Goal: Navigation & Orientation: Find specific page/section

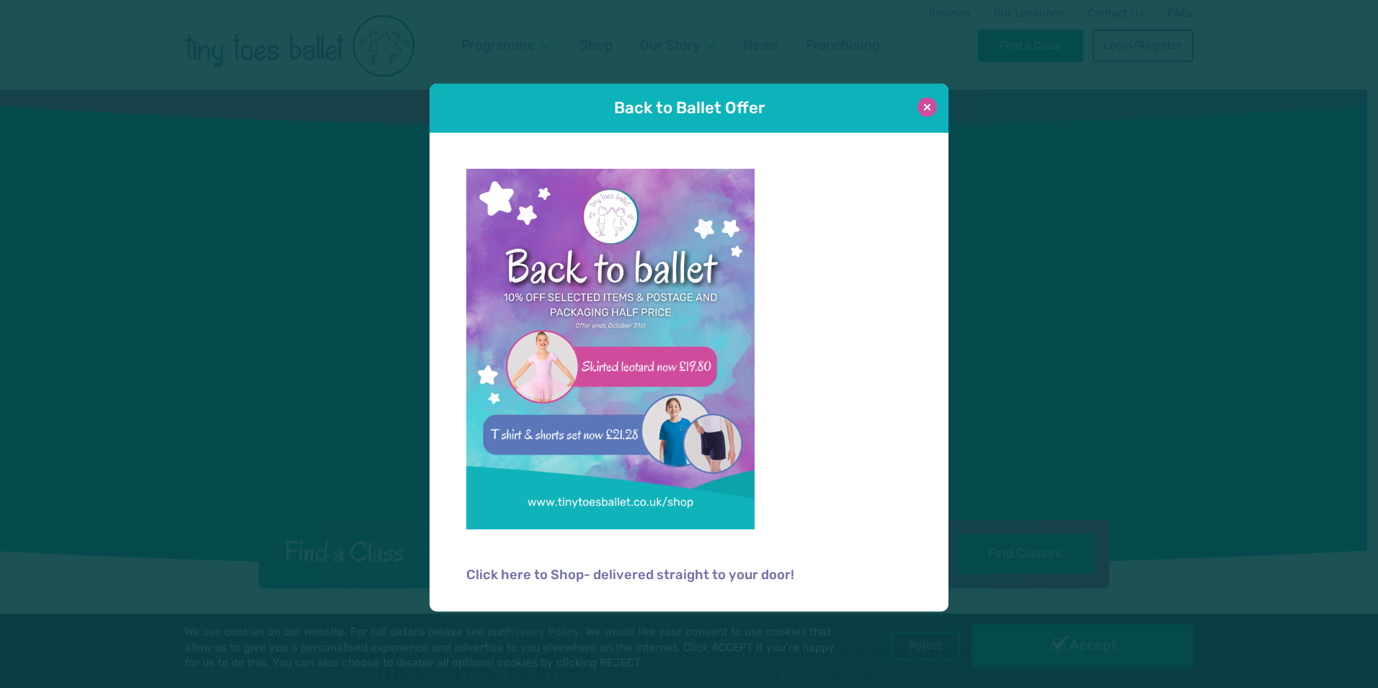
click at [931, 114] on button at bounding box center [926, 106] width 19 height 19
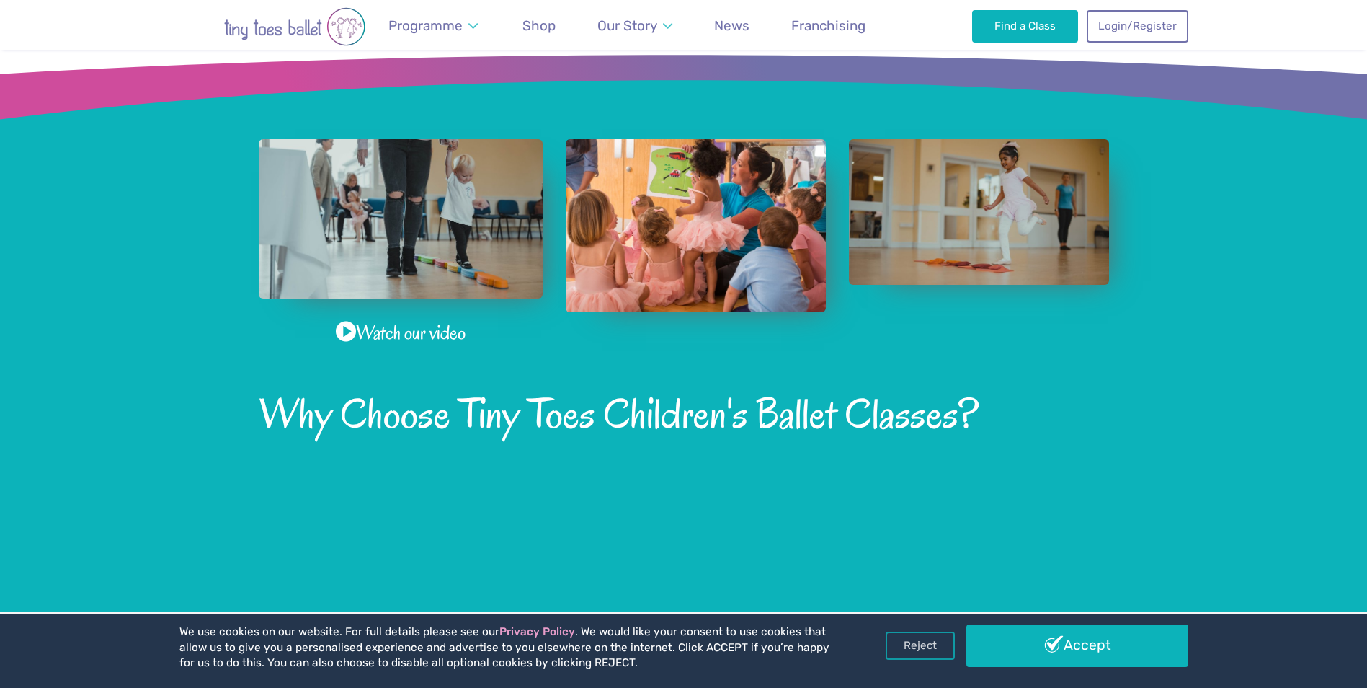
scroll to position [865, 0]
click at [831, 30] on span "Franchising" at bounding box center [828, 25] width 74 height 17
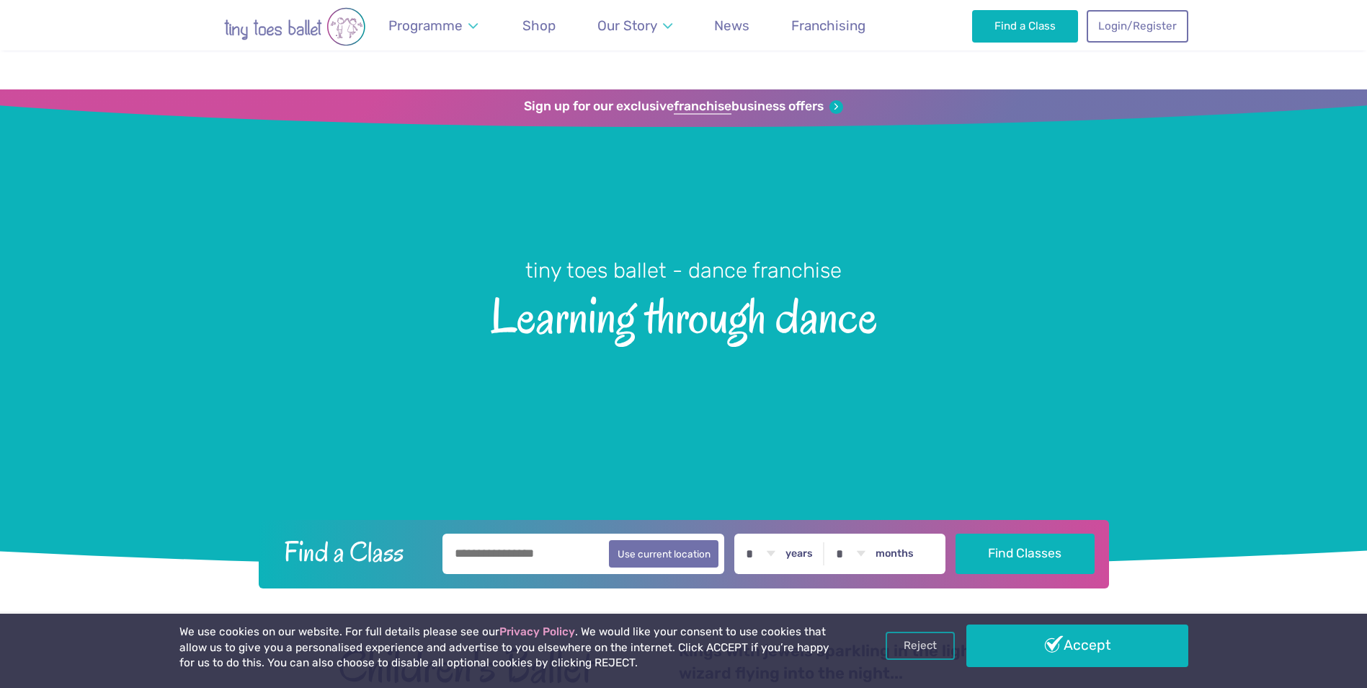
scroll to position [865, 0]
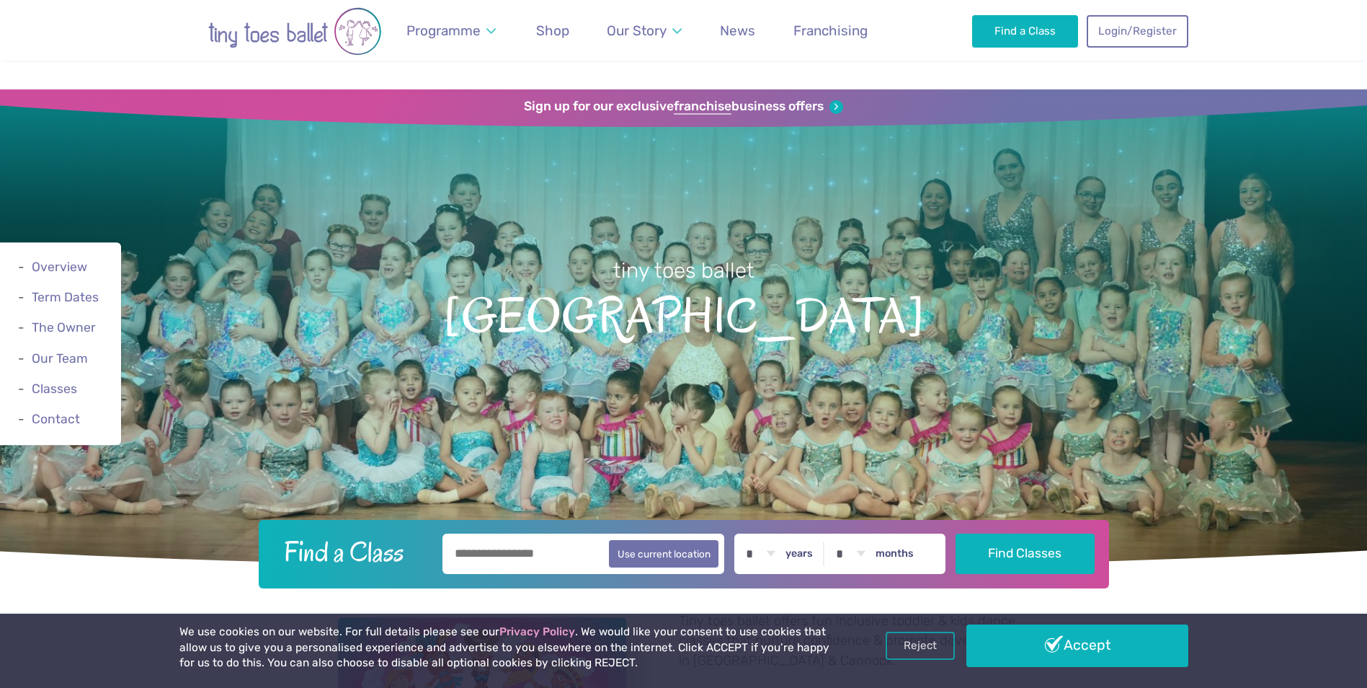
scroll to position [144, 0]
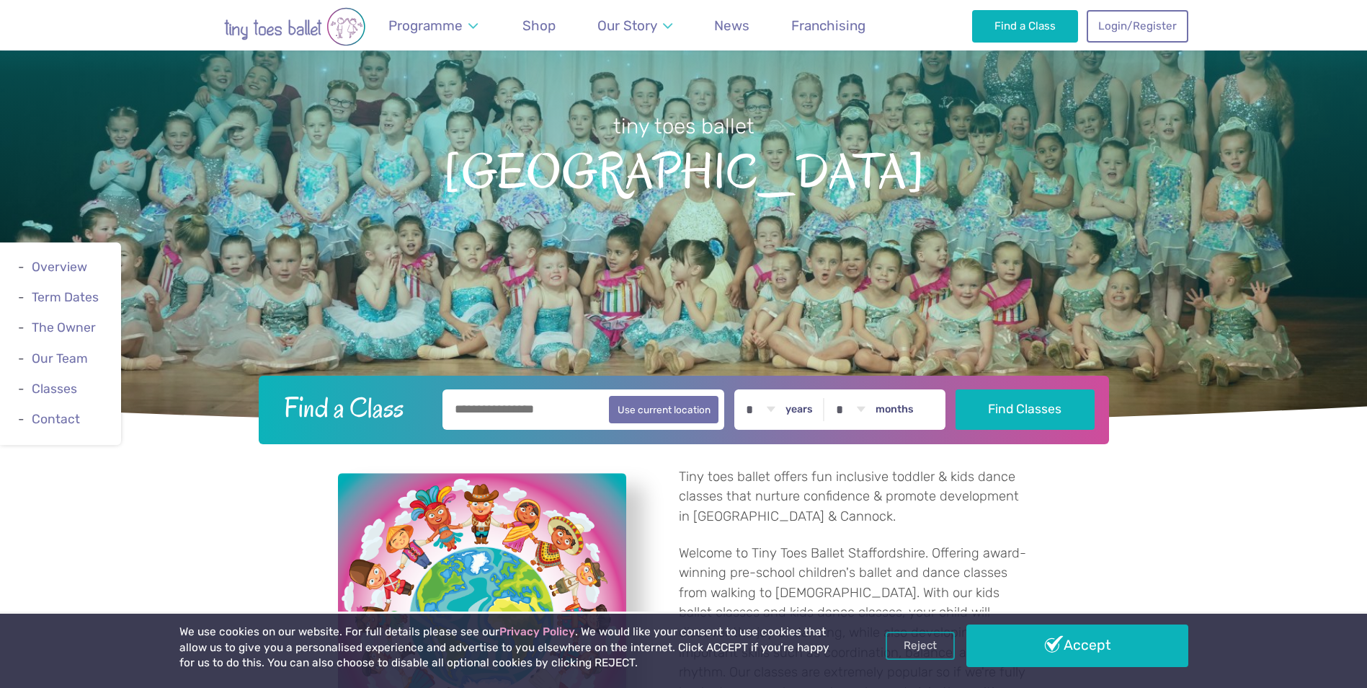
click at [517, 396] on input "text" at bounding box center [584, 409] width 283 height 40
type input "******"
click at [956, 389] on button "Find Classes" at bounding box center [1025, 409] width 139 height 40
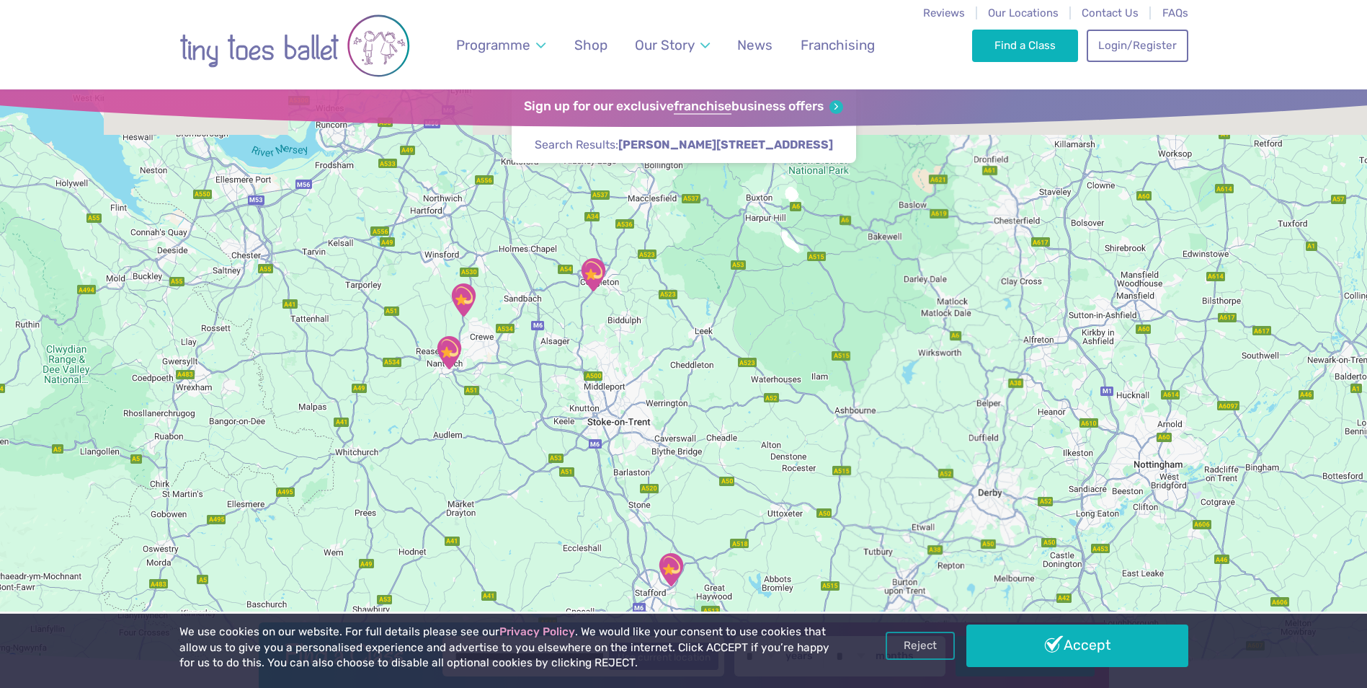
drag, startPoint x: 559, startPoint y: 275, endPoint x: 596, endPoint y: 423, distance: 152.4
click at [596, 423] on div at bounding box center [683, 378] width 1367 height 579
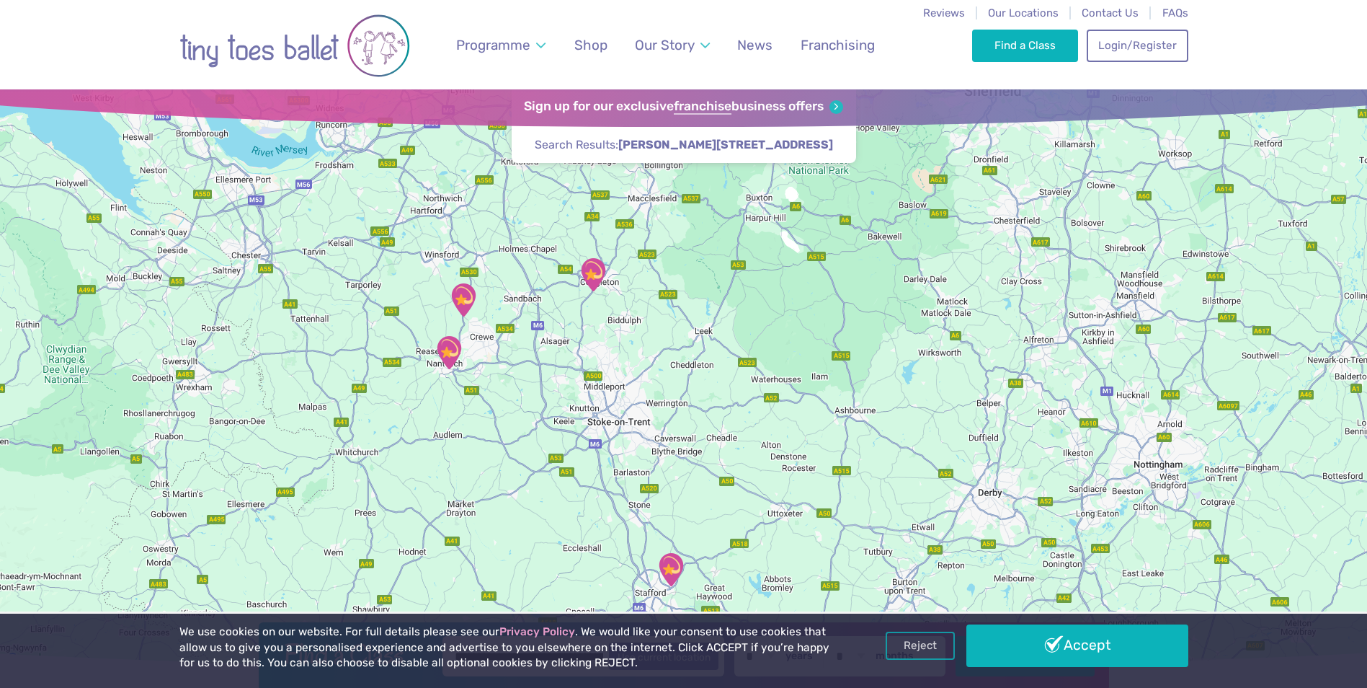
click at [449, 360] on img "Stapeley Community Hall" at bounding box center [449, 352] width 36 height 36
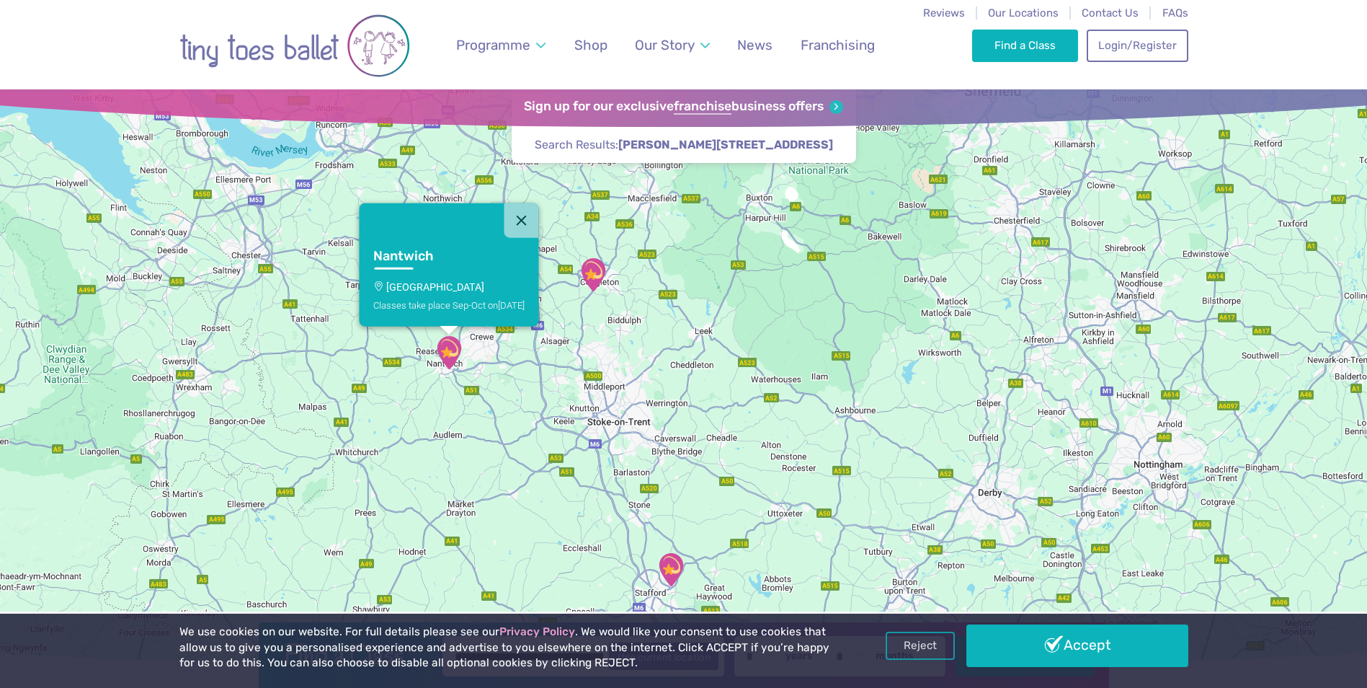
click at [415, 283] on p "[GEOGRAPHIC_DATA]" at bounding box center [448, 286] width 151 height 12
click at [33, 73] on nav "Reviews Our Locations Contact Us FAQs Programme Weekly Classes Inclusive Dance …" at bounding box center [683, 44] width 1367 height 89
click at [1100, 649] on link "Accept" at bounding box center [1077, 645] width 222 height 42
